Goal: Navigation & Orientation: Find specific page/section

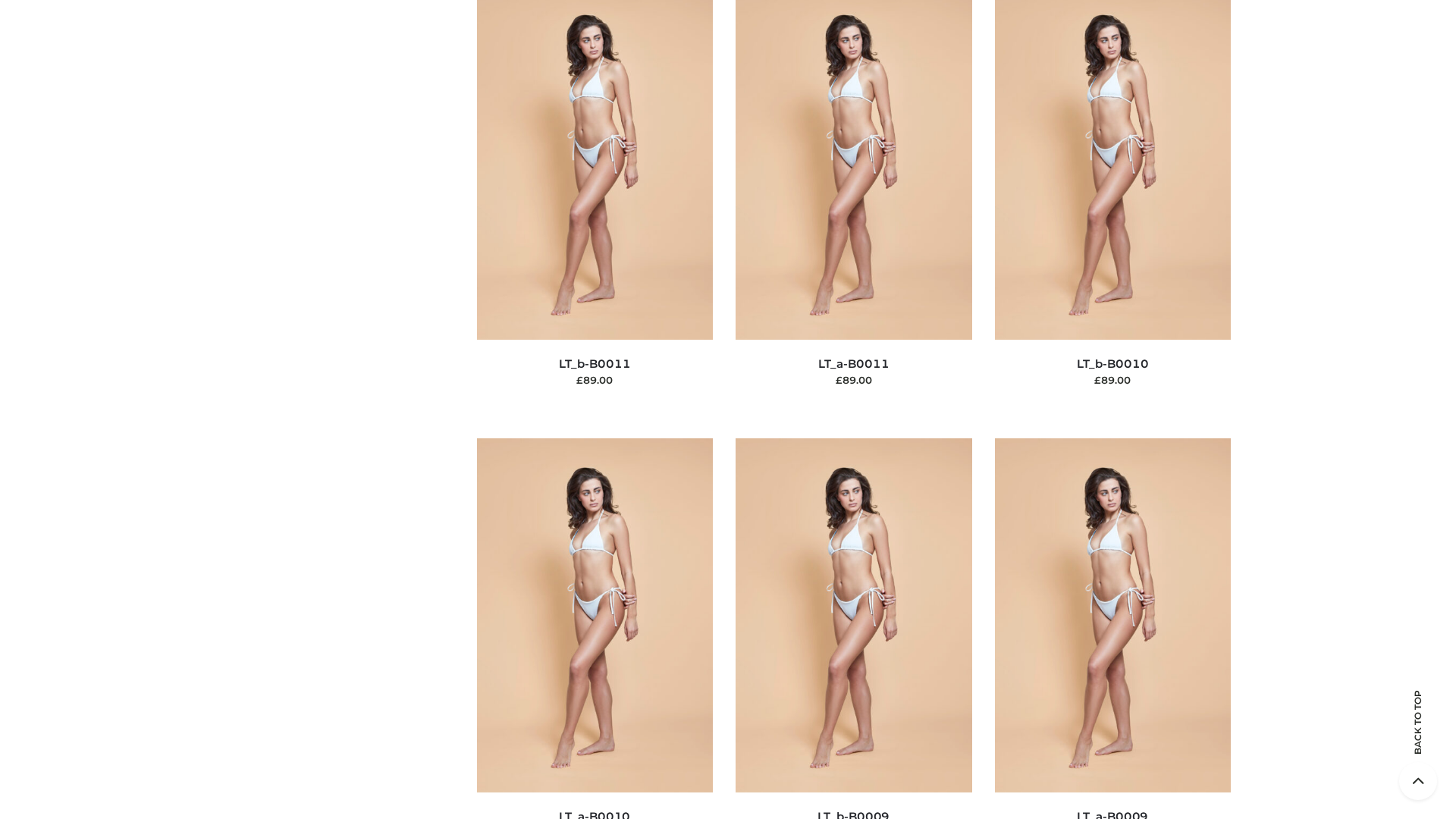
scroll to position [6814, 0]
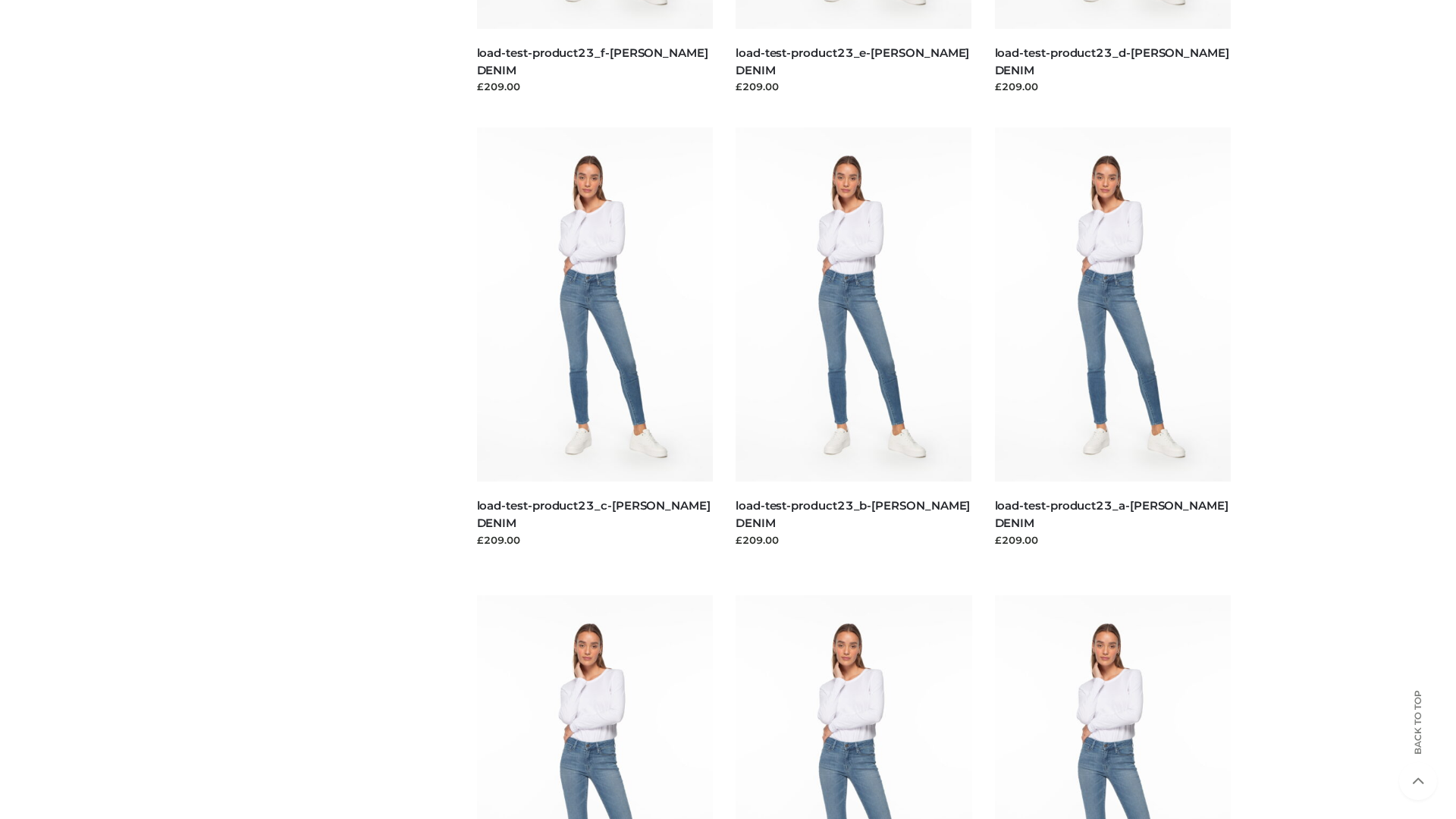
scroll to position [1330, 0]
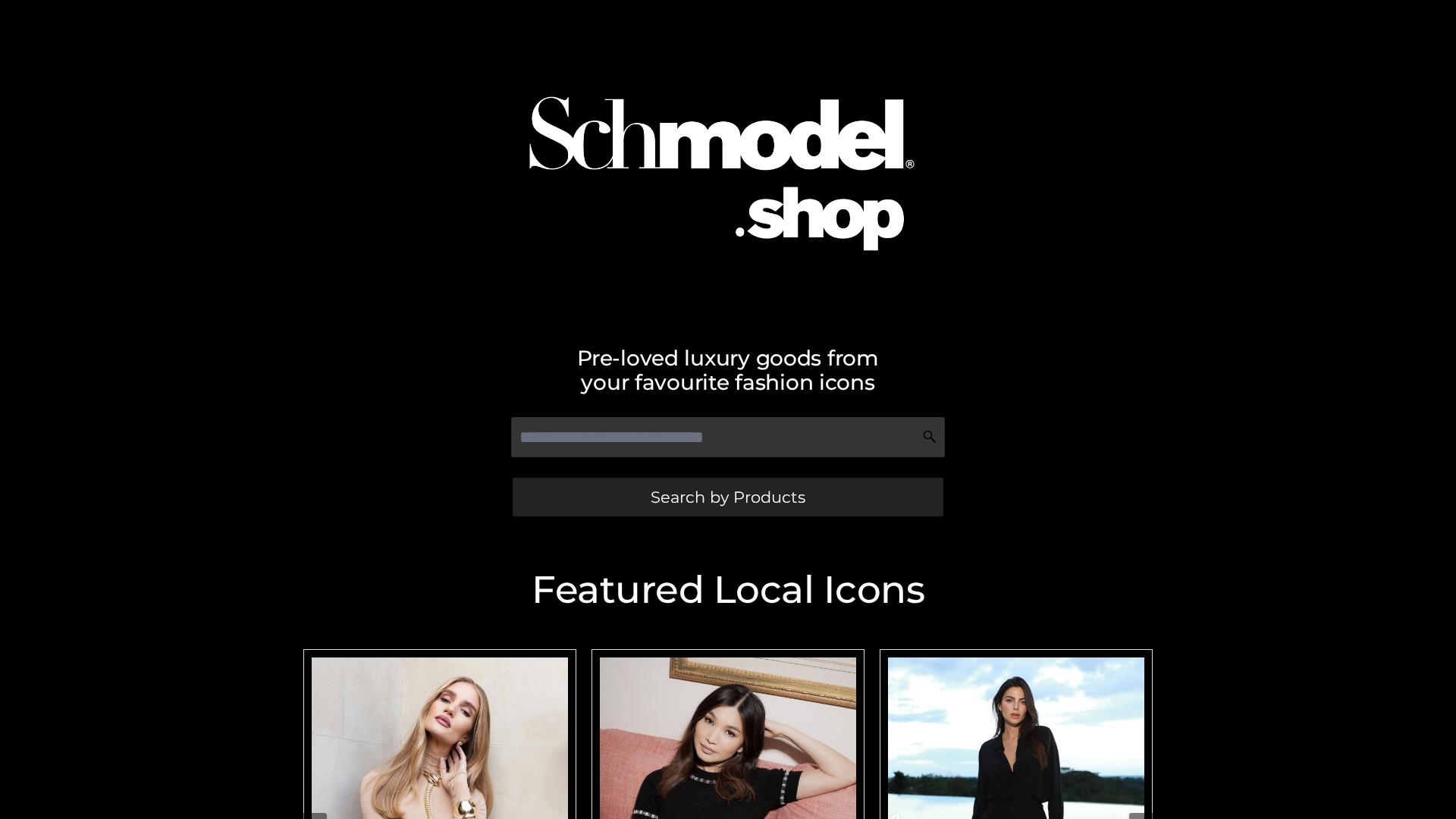
click at [728, 497] on span "Search by Products" at bounding box center [728, 497] width 154 height 16
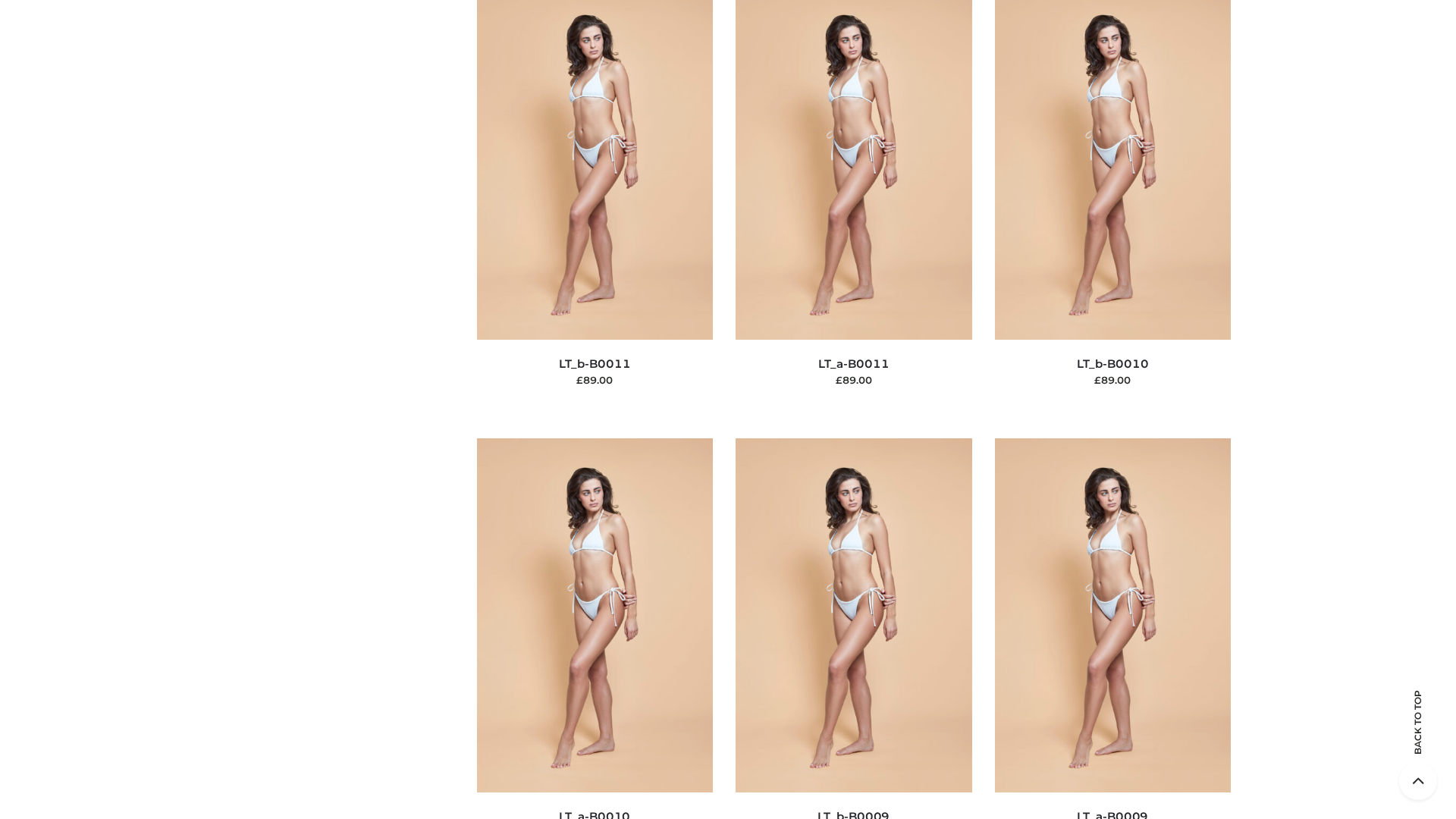
scroll to position [6814, 0]
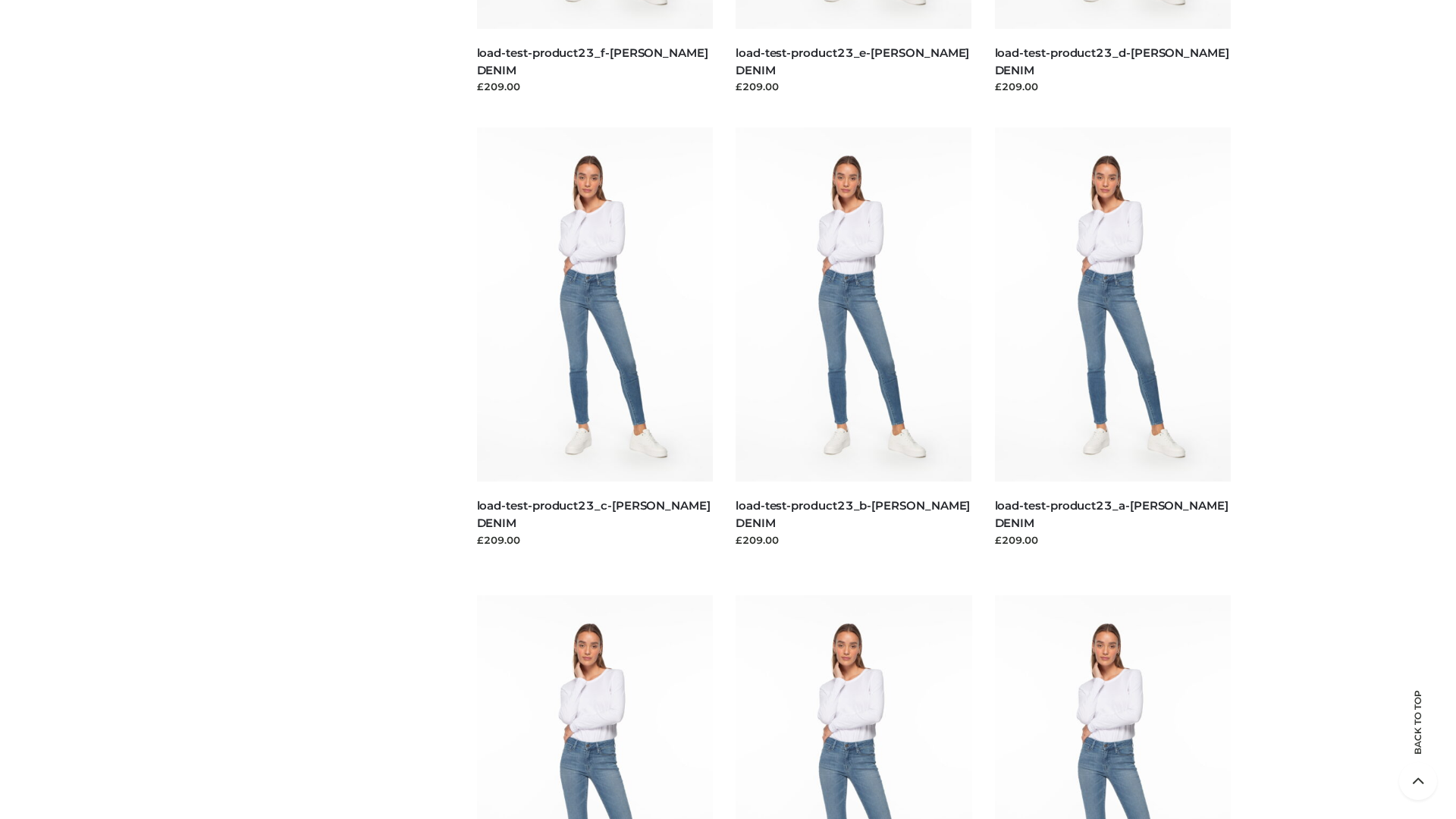
scroll to position [1330, 0]
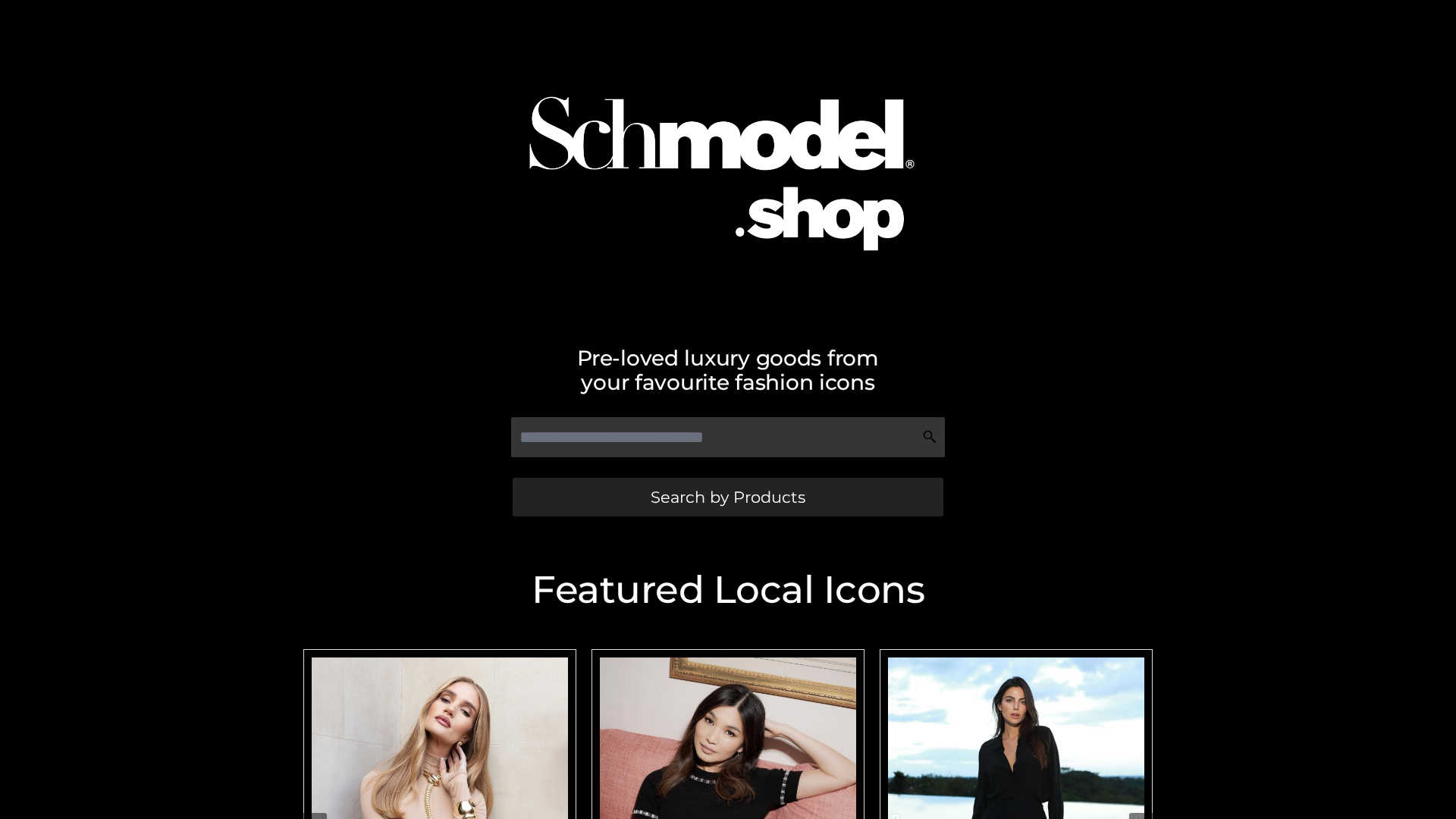
click at [728, 497] on span "Search by Products" at bounding box center [728, 497] width 154 height 16
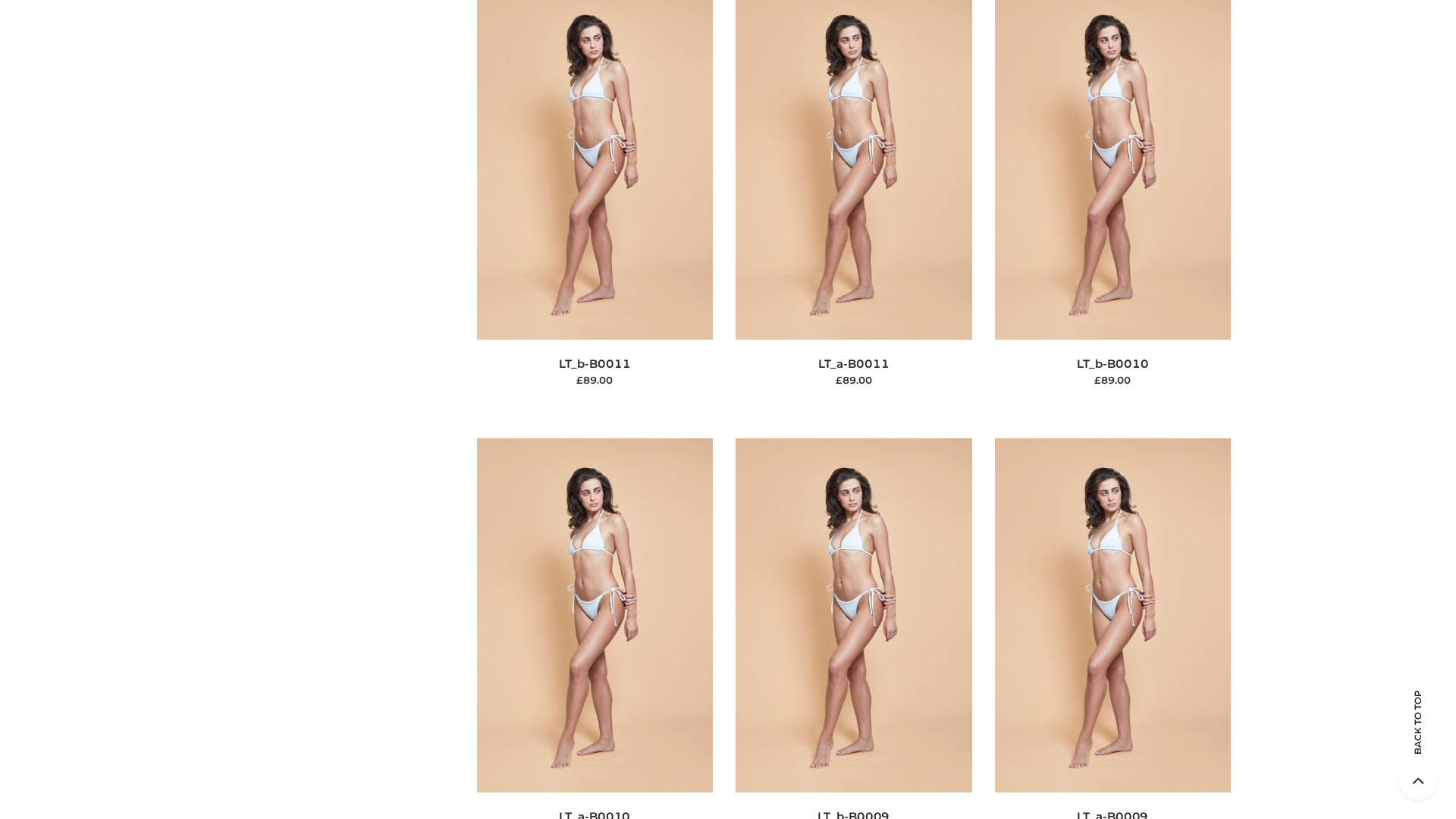
scroll to position [6814, 0]
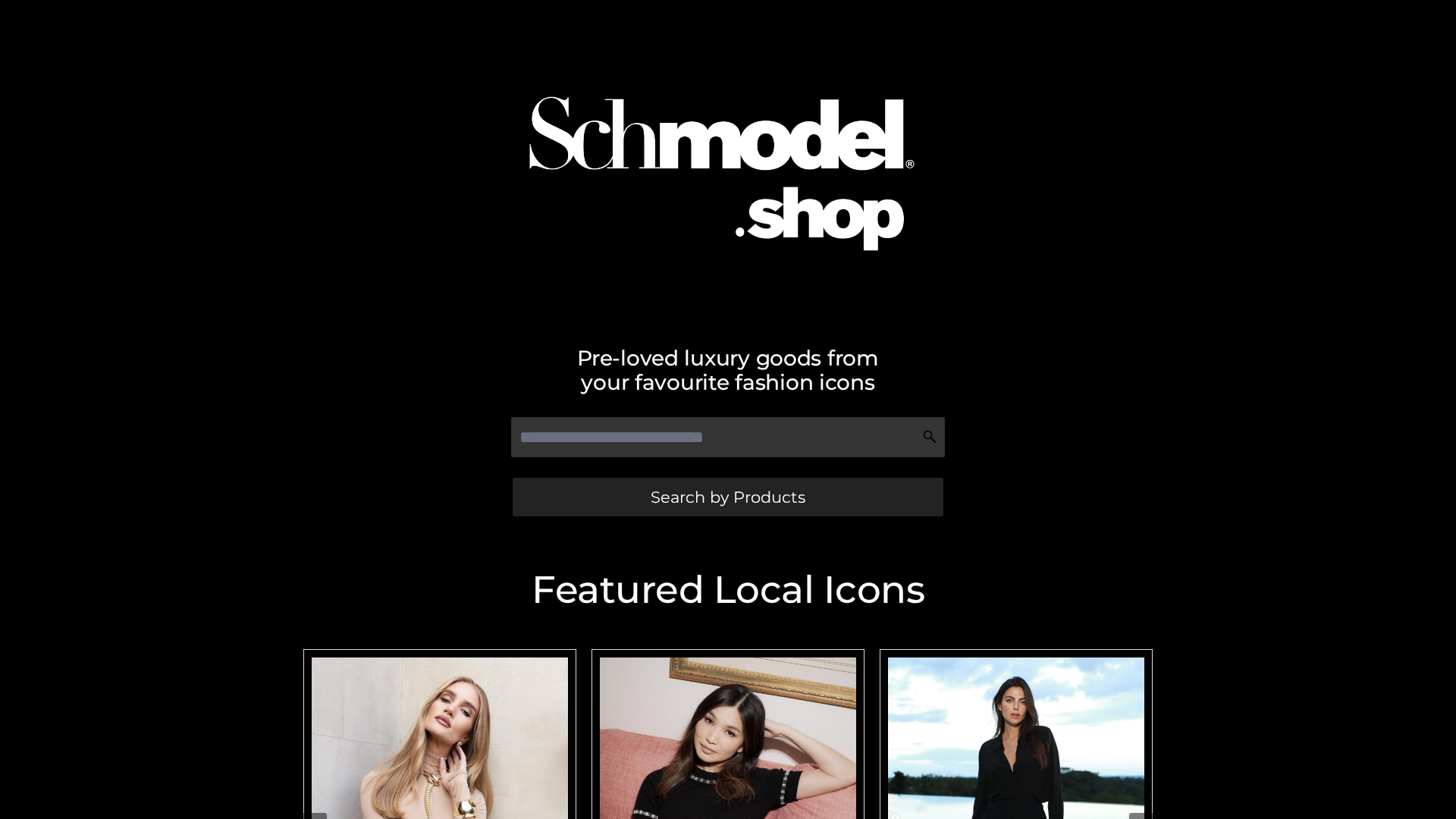
click at [728, 497] on span "Search by Products" at bounding box center [728, 497] width 154 height 16
